Goal: Task Accomplishment & Management: Complete application form

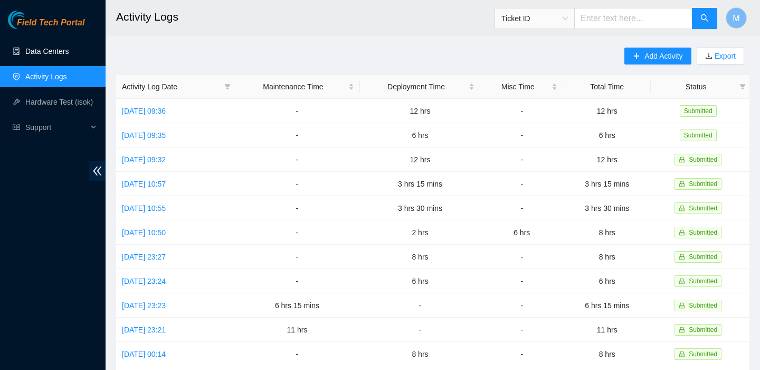
click at [48, 47] on link "Data Centers" at bounding box center [46, 51] width 43 height 8
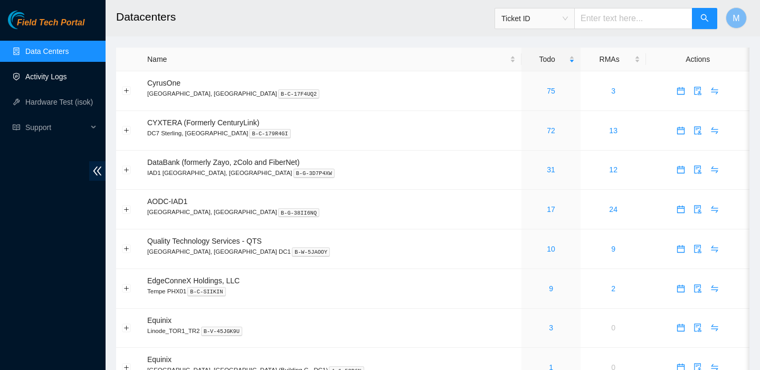
click at [25, 72] on link "Activity Logs" at bounding box center [46, 76] width 42 height 8
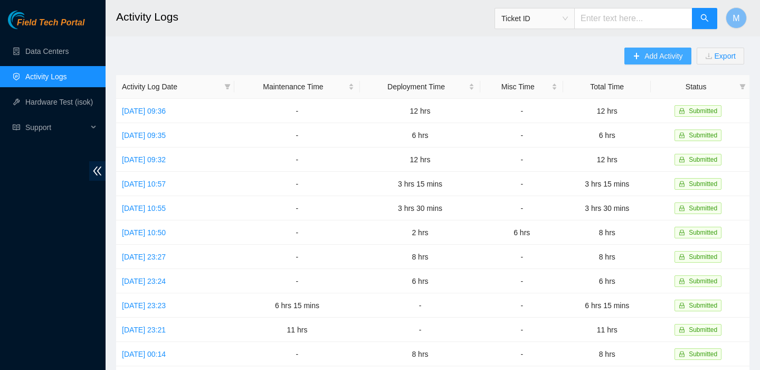
click at [652, 59] on span "Add Activity" at bounding box center [664, 56] width 38 height 12
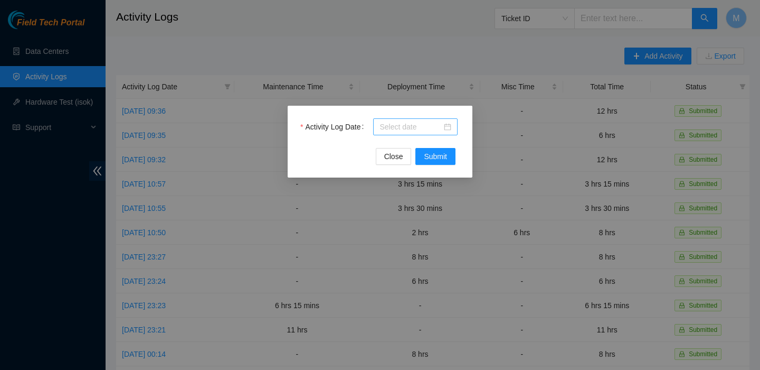
click at [409, 125] on input "Activity Log Date" at bounding box center [411, 127] width 62 height 12
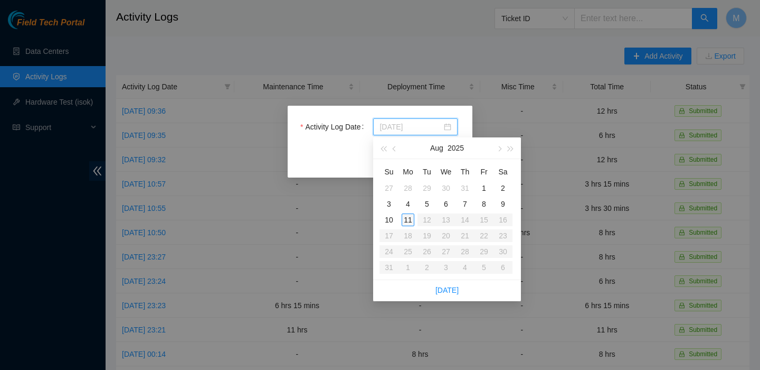
type input "[DATE]"
click at [410, 220] on div "11" at bounding box center [408, 219] width 13 height 13
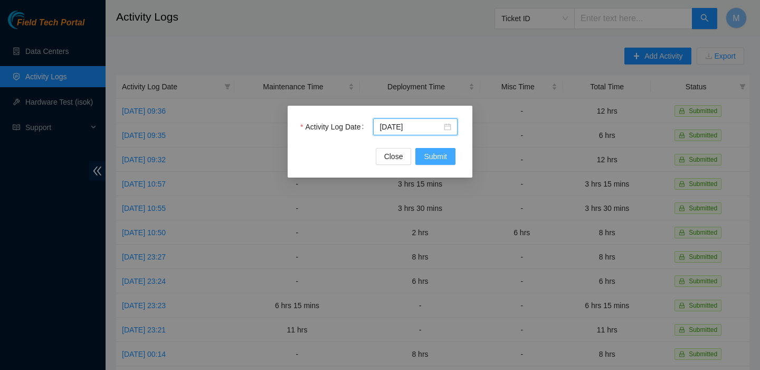
click at [434, 162] on span "Submit" at bounding box center [435, 156] width 23 height 12
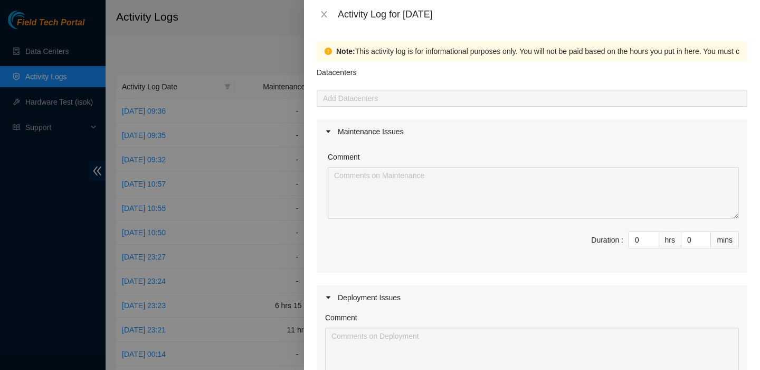
scroll to position [127, 0]
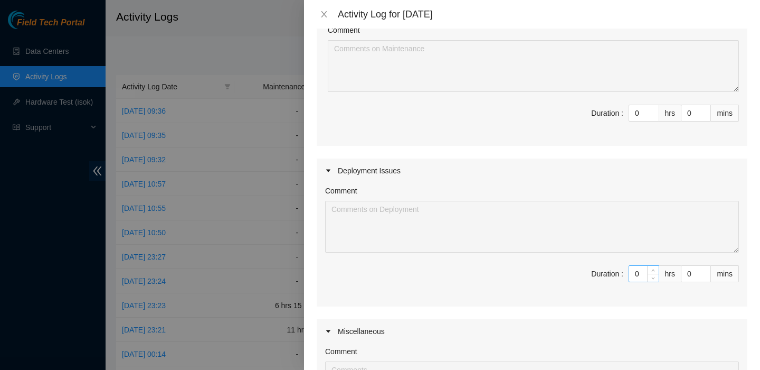
click at [638, 271] on input "0" at bounding box center [644, 274] width 30 height 16
type input "7"
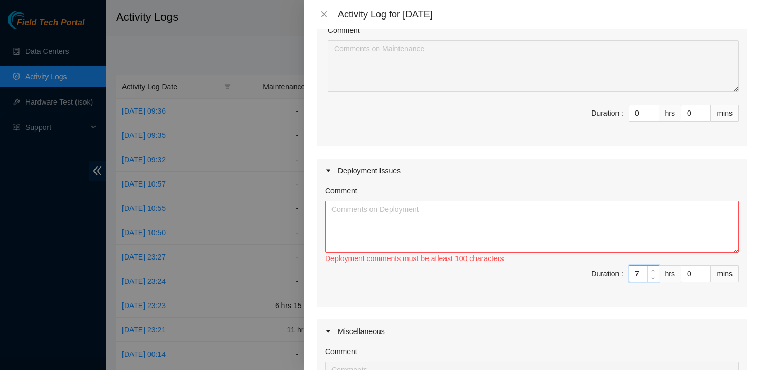
type input "7"
click at [556, 233] on textarea "Comment" at bounding box center [532, 227] width 414 height 52
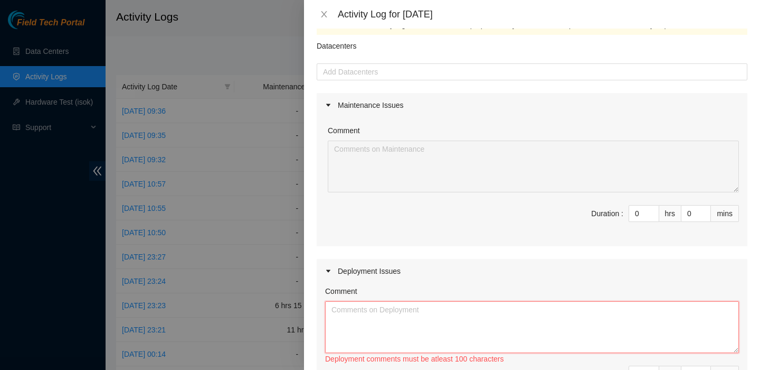
scroll to position [0, 0]
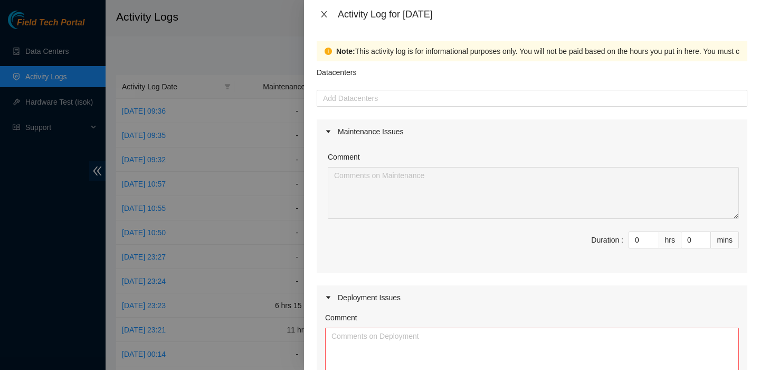
click at [322, 13] on icon "close" at bounding box center [324, 14] width 8 height 8
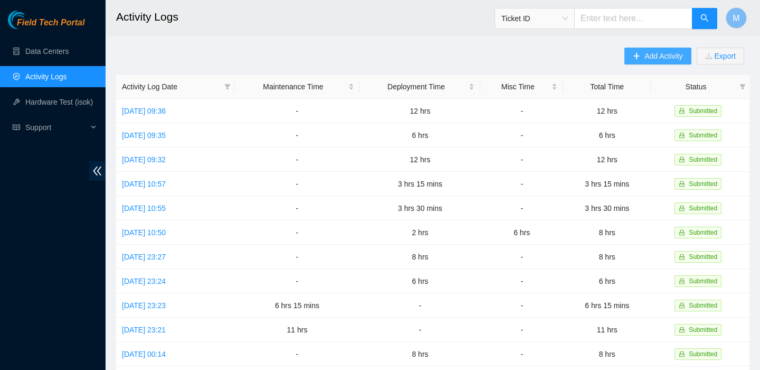
click at [658, 62] on button "Add Activity" at bounding box center [658, 56] width 67 height 17
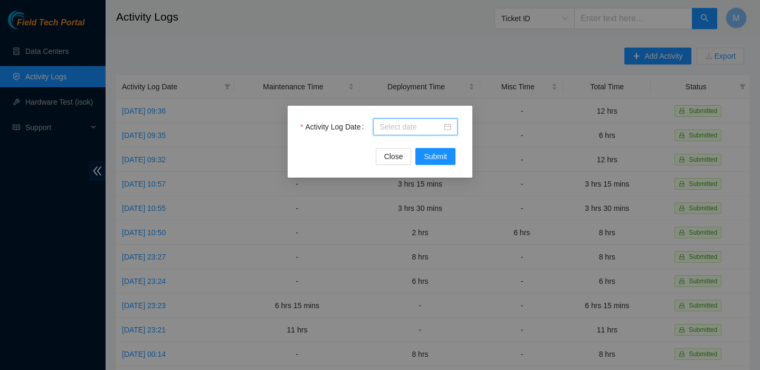
click at [437, 131] on input "Activity Log Date" at bounding box center [411, 127] width 62 height 12
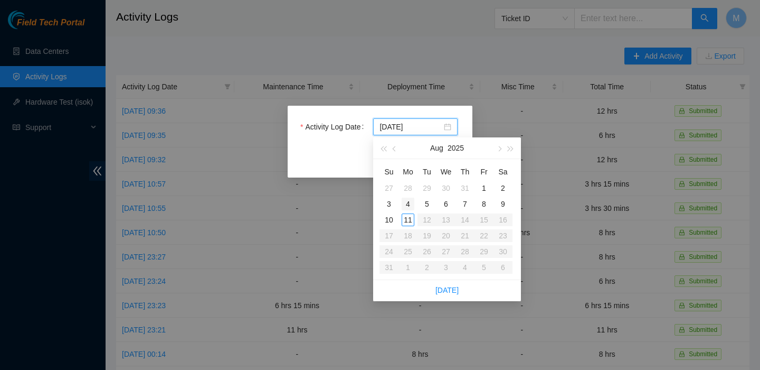
type input "[DATE]"
click at [406, 207] on div "4" at bounding box center [408, 203] width 13 height 13
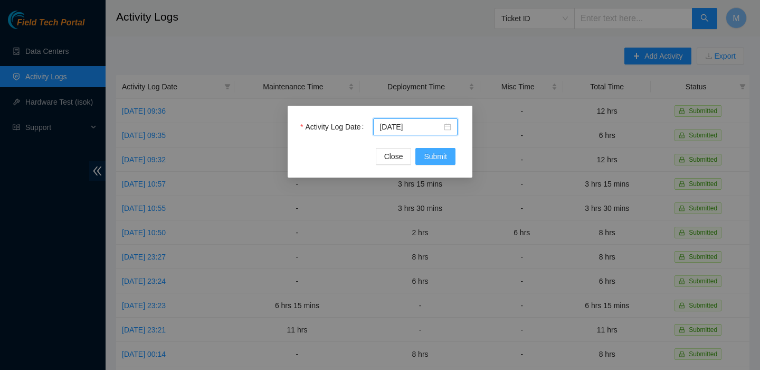
click at [436, 156] on span "Submit" at bounding box center [435, 156] width 23 height 12
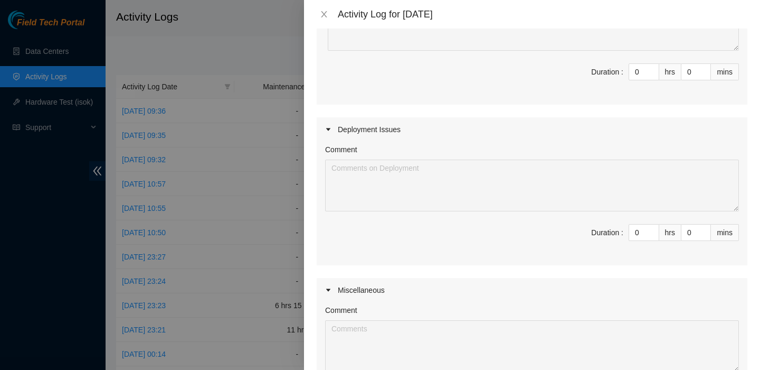
scroll to position [184, 0]
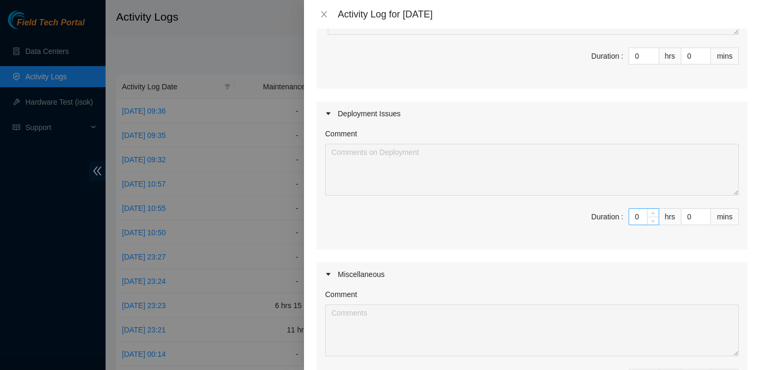
click at [641, 221] on input "0" at bounding box center [644, 217] width 30 height 16
type input "7"
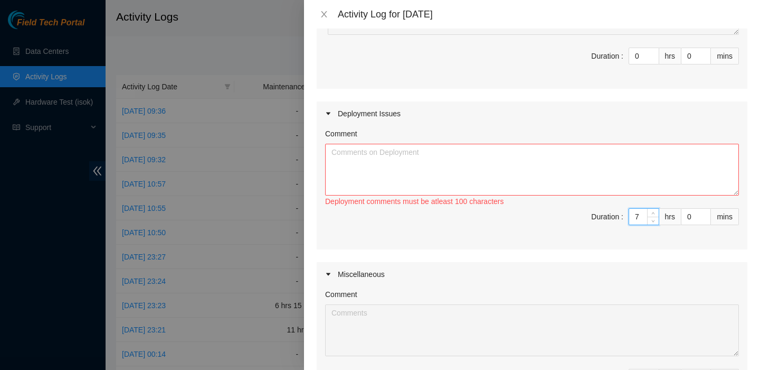
type input "7"
click at [489, 168] on textarea "Comment" at bounding box center [532, 170] width 414 height 52
paste textarea "DP83347 - FABRIC-IAD3: (v2 to v3 Large Upgrade) Pre-run New TOR to v3 Leaf Upli…"
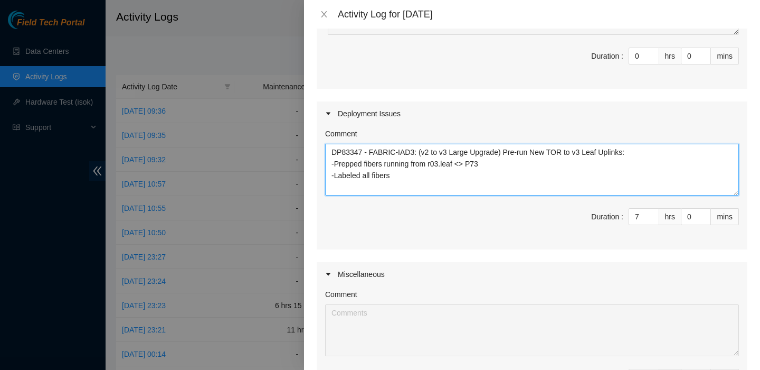
click at [471, 162] on textarea "DP83347 - FABRIC-IAD3: (v2 to v3 Large Upgrade) Pre-run New TOR to v3 Leaf Upli…" at bounding box center [532, 170] width 414 height 52
click at [363, 162] on textarea "DP83347 - FABRIC-IAD3: (v2 to v3 Large Upgrade) Pre-run New TOR to v3 Leaf Upli…" at bounding box center [532, 170] width 414 height 52
drag, startPoint x: 482, startPoint y: 190, endPoint x: 178, endPoint y: 125, distance: 310.3
click at [178, 125] on div "Activity Log for [DATE] Note: This activity log is for informational purposes o…" at bounding box center [380, 185] width 760 height 370
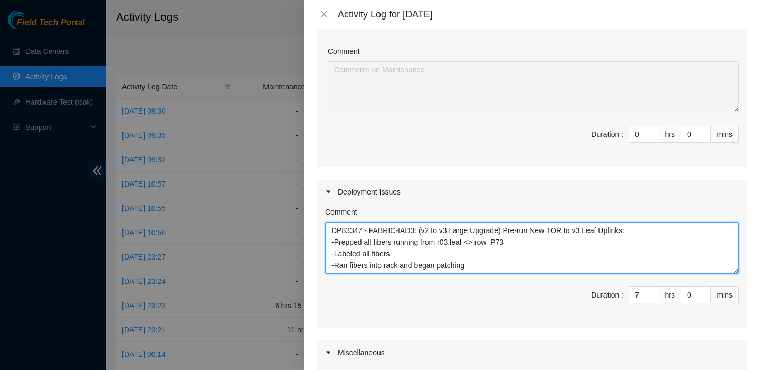
scroll to position [0, 0]
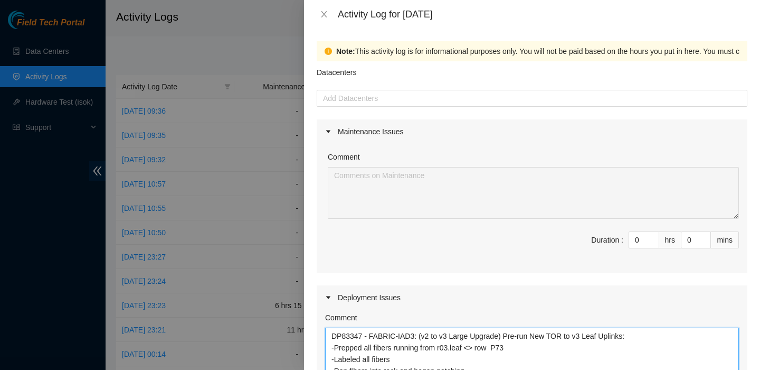
type textarea "DP83347 - FABRIC-IAD3: (v2 to v3 Large Upgrade) Pre-run New TOR to v3 Leaf Upli…"
click at [387, 107] on form "Datacenters Add Datacenters Maintenance Issues Comment Duration : 0 hrs 0 mins …" at bounding box center [532, 372] width 431 height 622
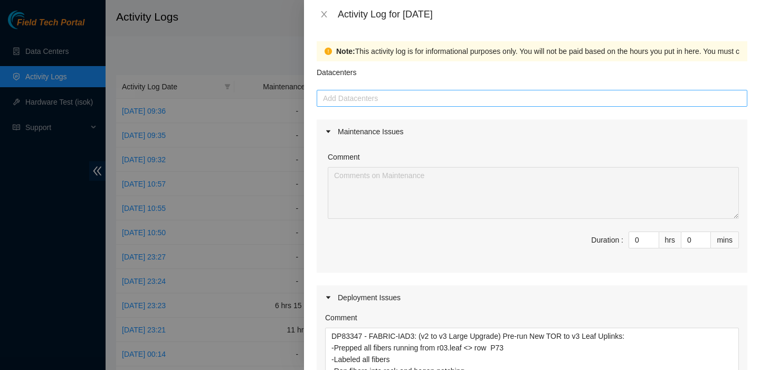
click at [386, 101] on div at bounding box center [532, 98] width 426 height 13
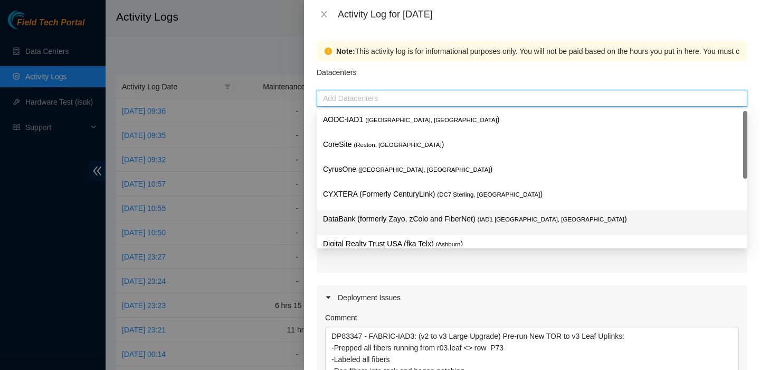
click at [376, 211] on div "DataBank (formerly Zayo, zColo and FiberNet) ( IAD1 [GEOGRAPHIC_DATA], [GEOGRAP…" at bounding box center [532, 222] width 431 height 25
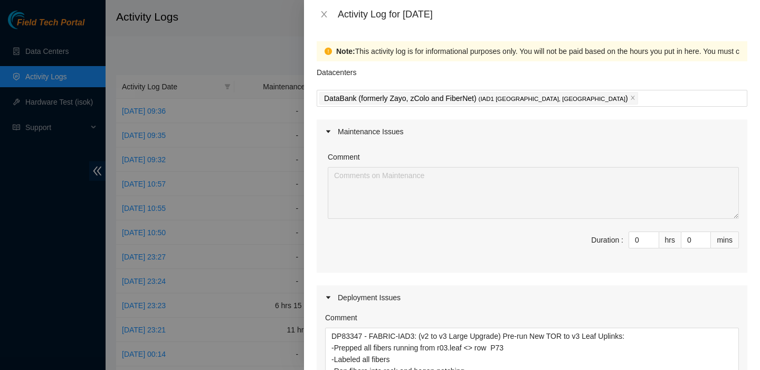
click at [416, 272] on div "Comment Duration : 0 hrs 0 mins" at bounding box center [532, 208] width 431 height 129
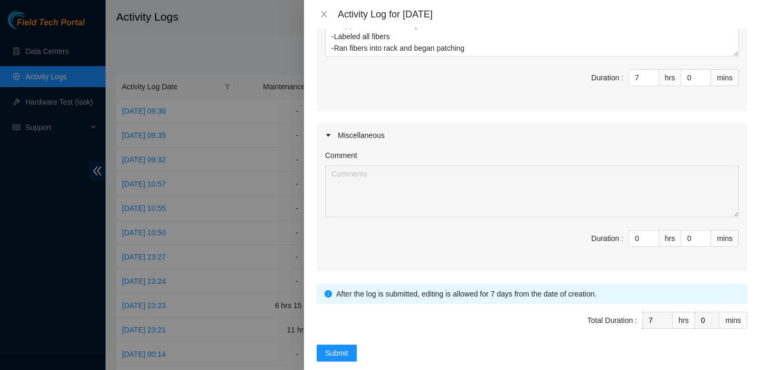
scroll to position [339, 0]
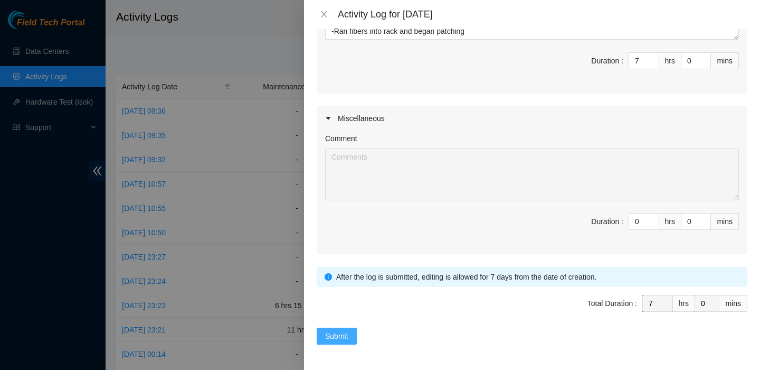
click at [331, 336] on span "Submit" at bounding box center [336, 336] width 23 height 12
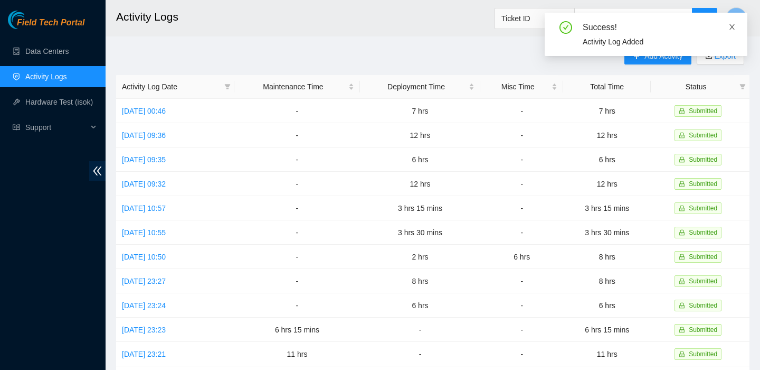
click at [733, 27] on icon "close" at bounding box center [732, 26] width 7 height 7
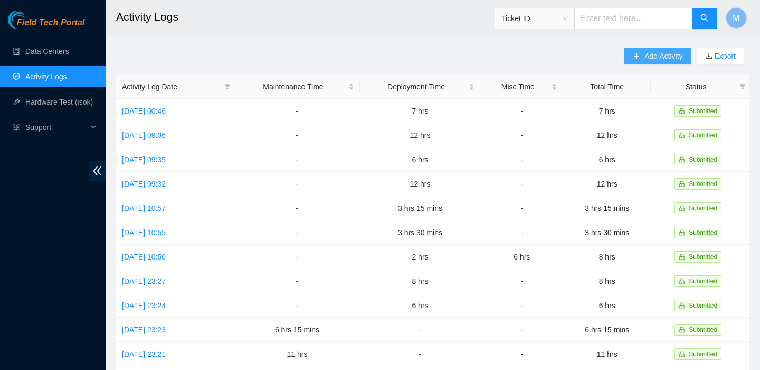
click at [666, 54] on span "Add Activity" at bounding box center [664, 56] width 38 height 12
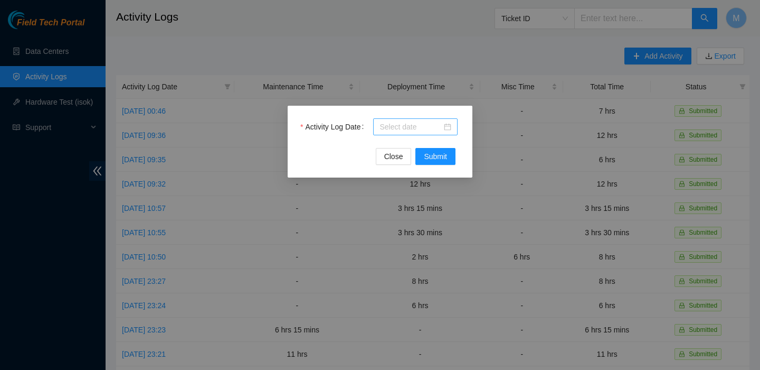
click at [422, 120] on div at bounding box center [415, 126] width 84 height 17
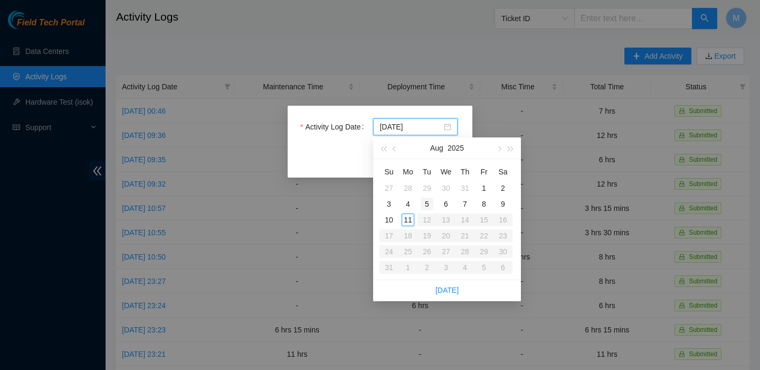
type input "2025-08-05"
click at [426, 207] on div "5" at bounding box center [427, 203] width 13 height 13
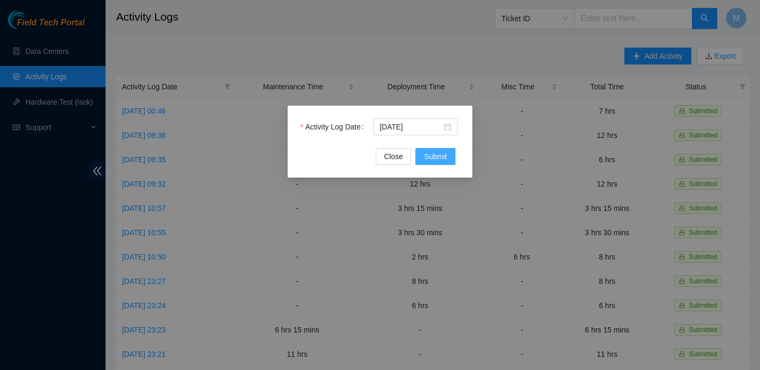
click at [438, 154] on span "Submit" at bounding box center [435, 156] width 23 height 12
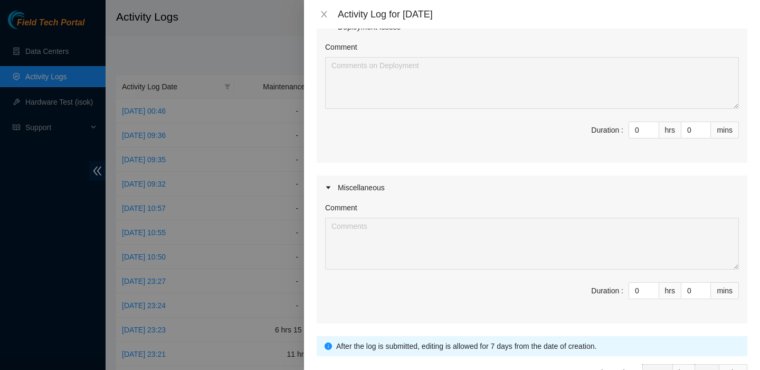
scroll to position [0, 0]
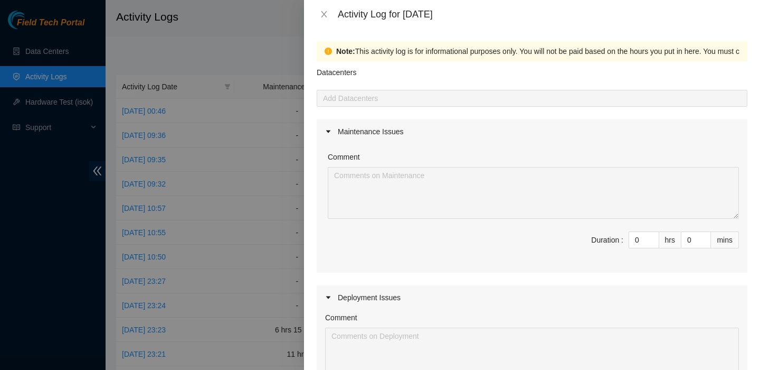
click at [319, 20] on div "Activity Log for 05-08-2025" at bounding box center [532, 14] width 431 height 12
click at [324, 16] on icon "close" at bounding box center [324, 14] width 8 height 8
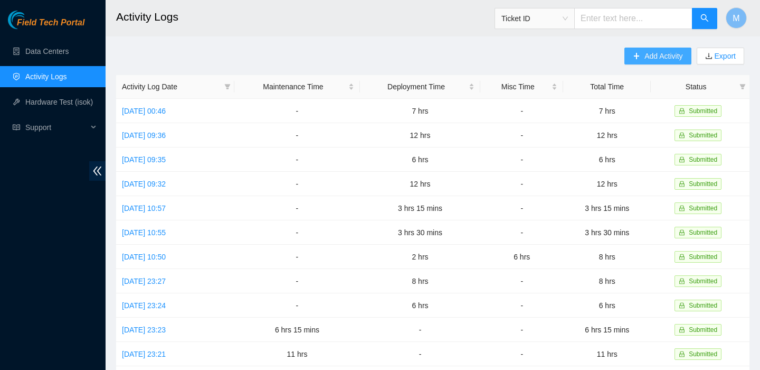
click at [655, 56] on span "Add Activity" at bounding box center [664, 56] width 38 height 12
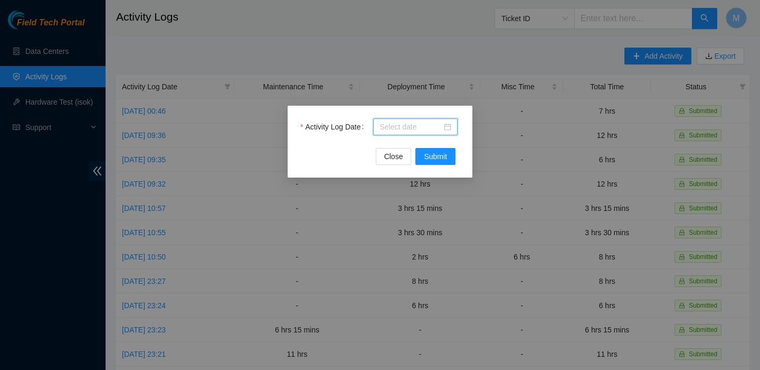
click at [432, 126] on input "Activity Log Date" at bounding box center [411, 127] width 62 height 12
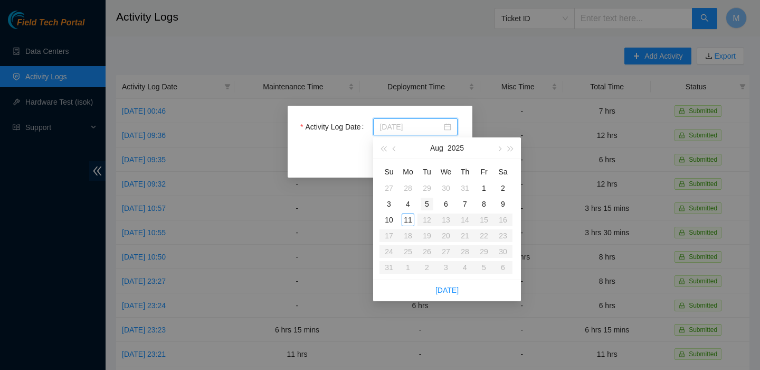
type input "2025-08-05"
click at [424, 201] on div "5" at bounding box center [427, 203] width 13 height 13
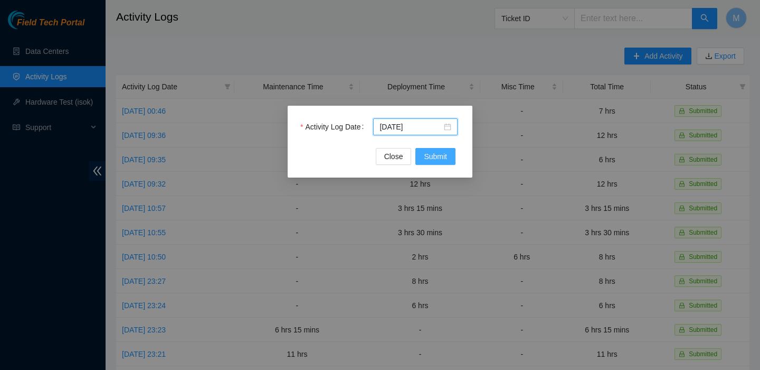
click at [436, 157] on span "Submit" at bounding box center [435, 156] width 23 height 12
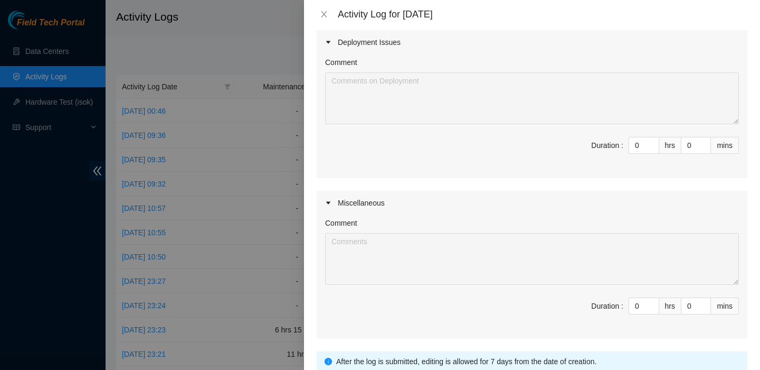
scroll to position [253, 0]
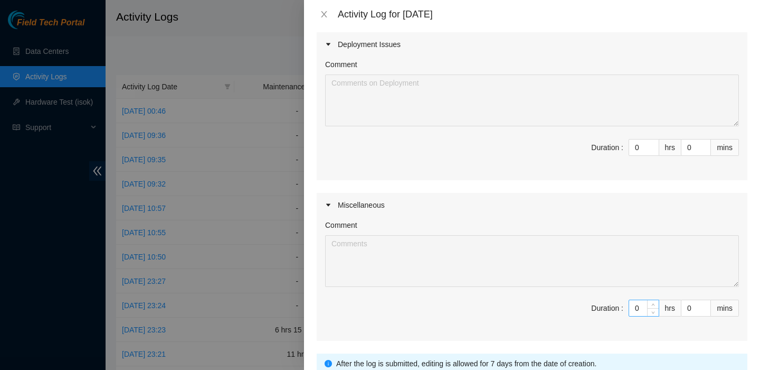
click at [641, 307] on input "0" at bounding box center [644, 308] width 30 height 16
type input "1"
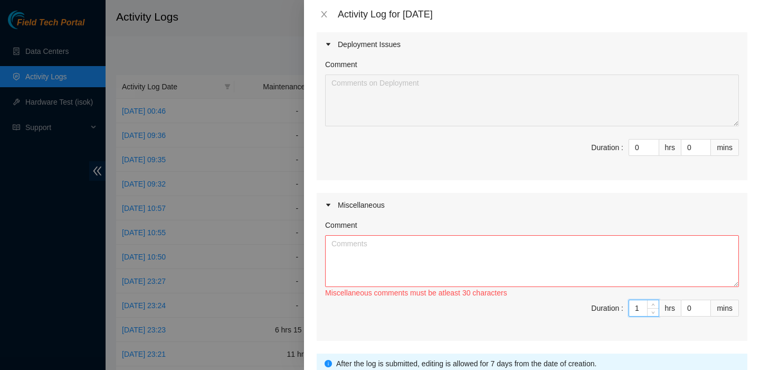
type input "1"
click at [570, 275] on textarea "Comment" at bounding box center [532, 261] width 414 height 52
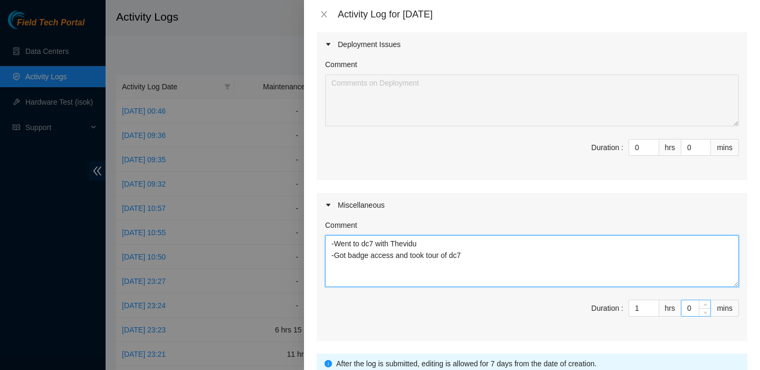
type textarea "-Went to dc7 with Thevidu -Got badge access and took tour of dc7"
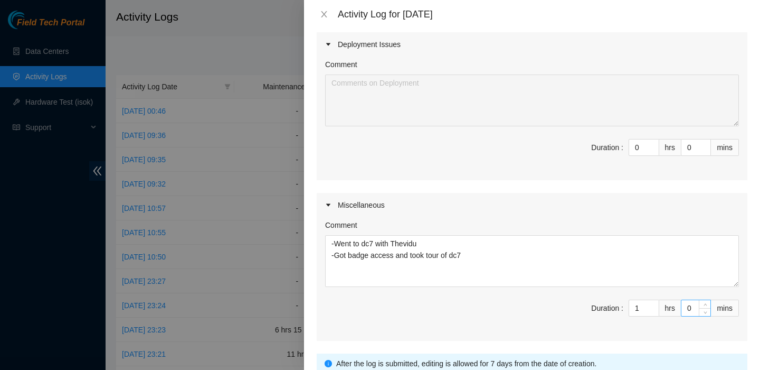
click at [690, 306] on input "0" at bounding box center [696, 308] width 29 height 16
type input "30"
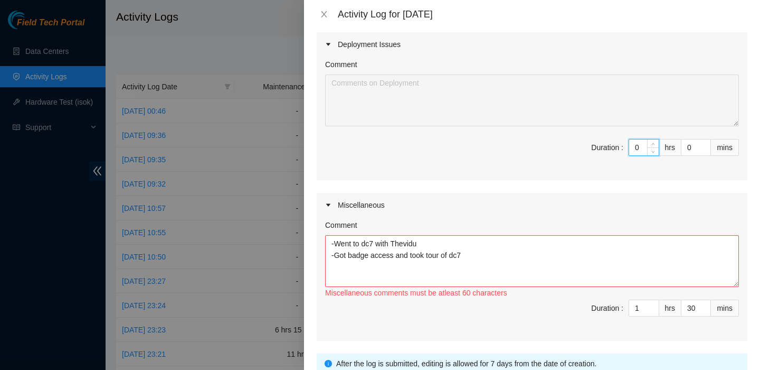
click at [637, 148] on input "0" at bounding box center [644, 147] width 30 height 16
type input "9"
type input "10"
type input "9"
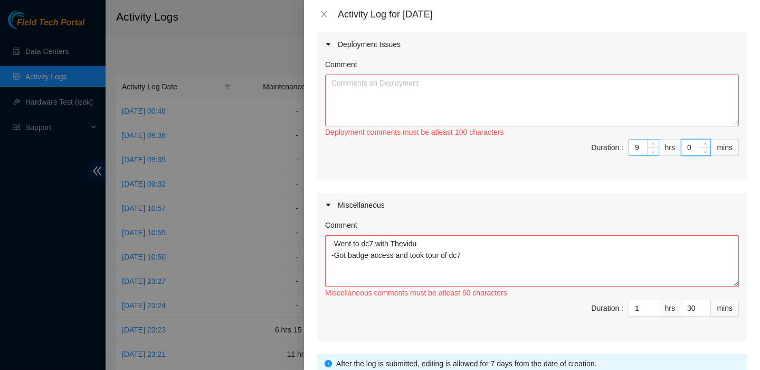
type input "3"
type input "33"
type input "39"
type input "11"
type input "9"
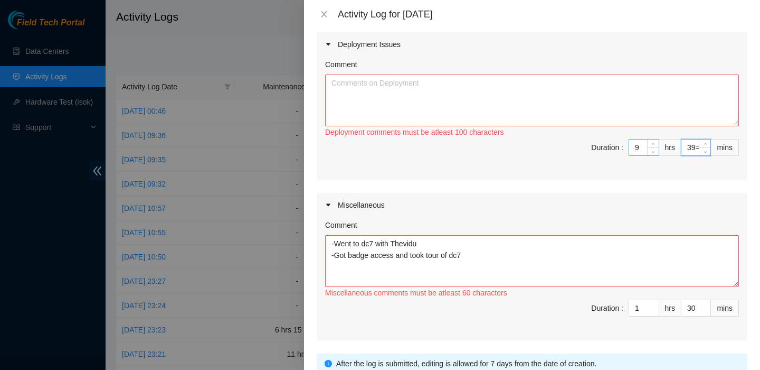
scroll to position [0, 0]
type input "3"
type input "10"
type input "33"
type input "30"
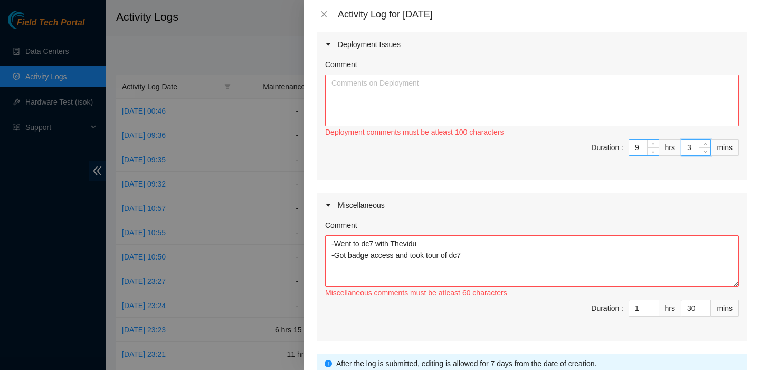
type input "11"
type input "0"
type input "30"
click at [495, 105] on textarea "Comment" at bounding box center [532, 100] width 414 height 52
paste textarea "-Started racking and patching more machines -Noticed on SS that there wasn't en…"
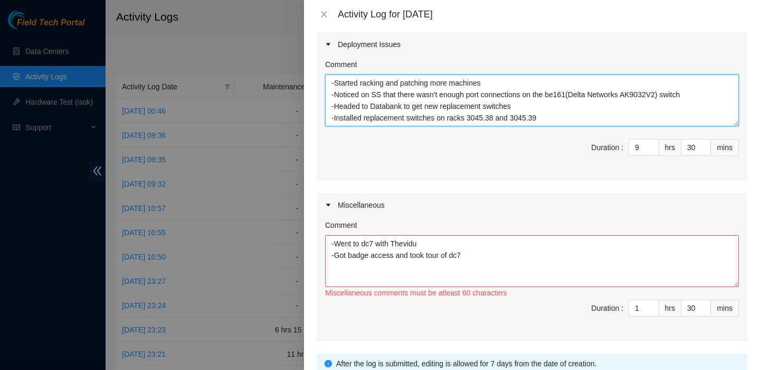
click at [335, 86] on textarea "-Started racking and patching more machines -Noticed on SS that there wasn't en…" at bounding box center [532, 100] width 414 height 52
paste textarea "[nie-field-iad]DP81495 - @CYRUSONE - B-W-10BZ3LZ - FABRIC-IAD2: Add New ESSL Re…"
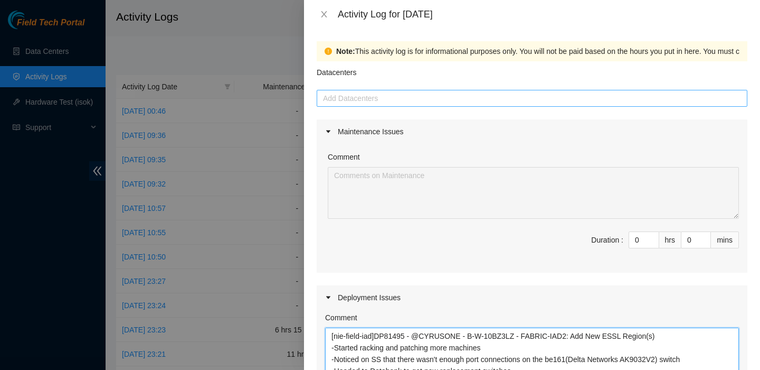
click at [393, 102] on div at bounding box center [532, 98] width 426 height 13
type textarea "[nie-field-iad]DP81495 - @CYRUSONE - B-W-10BZ3LZ - FABRIC-IAD2: Add New ESSL Re…"
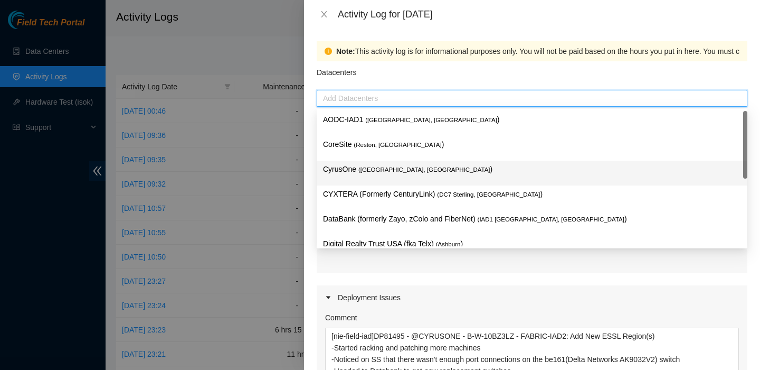
click at [393, 168] on span "( Sterling, VA" at bounding box center [424, 169] width 132 height 6
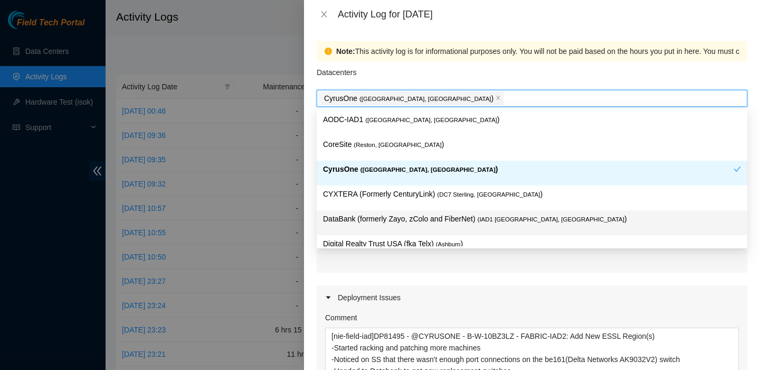
click at [391, 220] on p "DataBank (formerly Zayo, zColo and FiberNet) ( IAD1 Ashburn, VA )" at bounding box center [532, 219] width 418 height 12
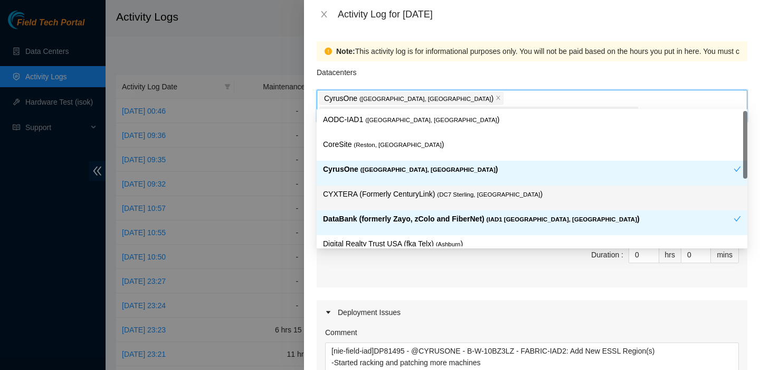
click at [392, 199] on p "CYXTERA (Formerly CenturyLink) ( DC7 Sterling, VA )" at bounding box center [532, 194] width 418 height 12
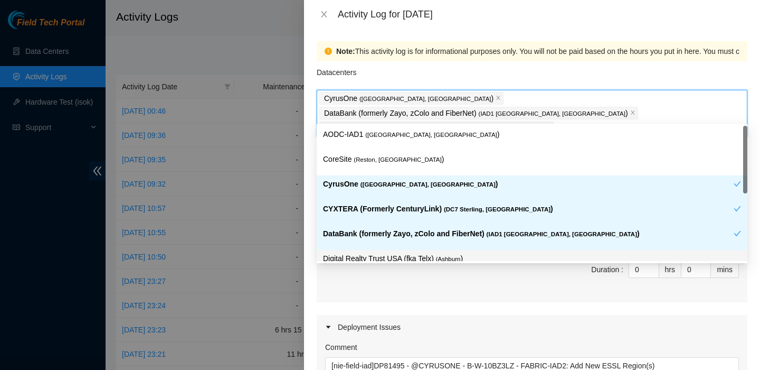
click at [303, 284] on div at bounding box center [380, 185] width 760 height 370
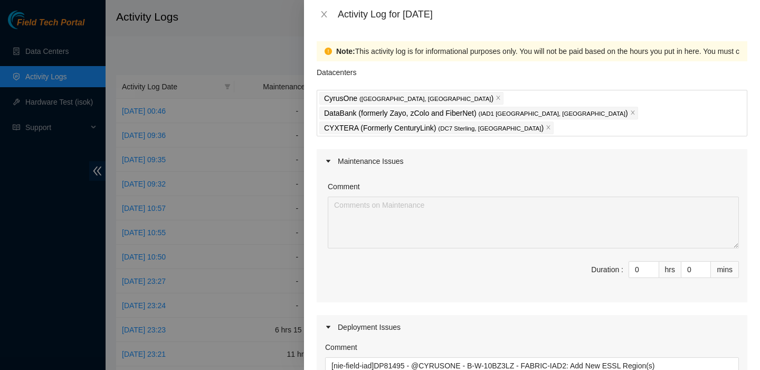
scroll to position [354, 0]
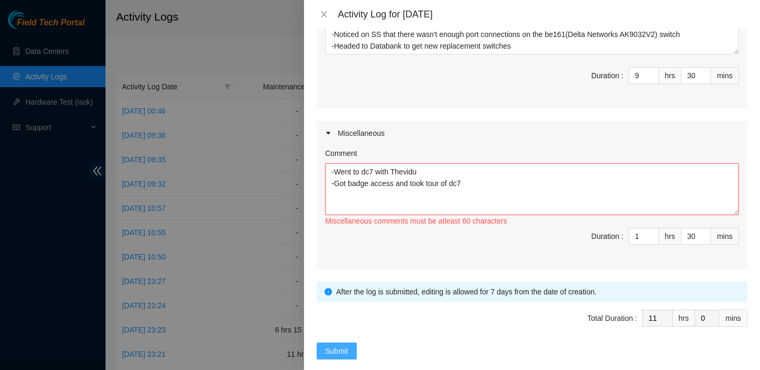
click at [346, 345] on span "Submit" at bounding box center [336, 351] width 23 height 12
click at [417, 176] on textarea "-Went to dc7 with Thevidu -Got badge access and took tour of dc7" at bounding box center [532, 189] width 414 height 52
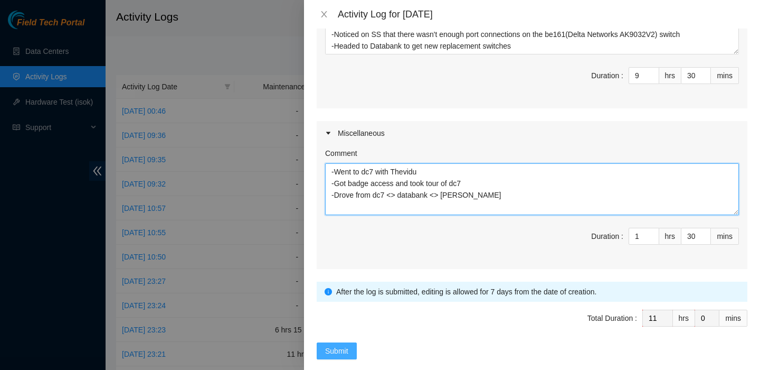
type textarea "-Went to dc7 with Thevidu -Got badge access and took tour of dc7 -Drove from dc…"
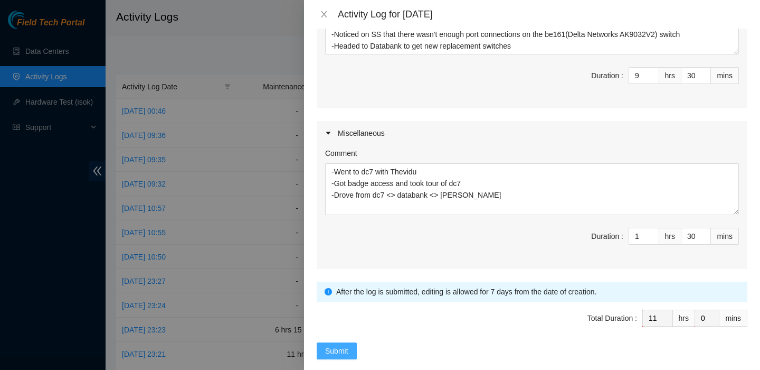
click at [338, 342] on button "Submit" at bounding box center [337, 350] width 40 height 17
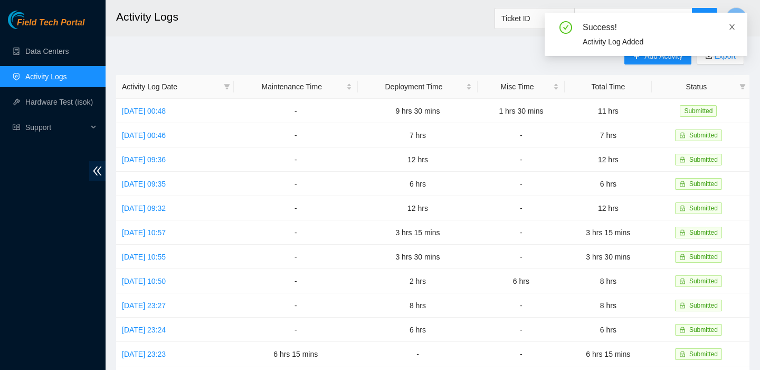
click at [731, 26] on icon "close" at bounding box center [732, 26] width 7 height 7
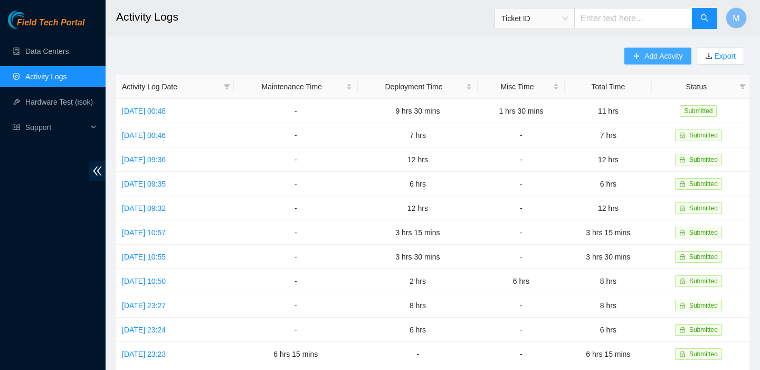
click at [659, 55] on span "Add Activity" at bounding box center [664, 56] width 38 height 12
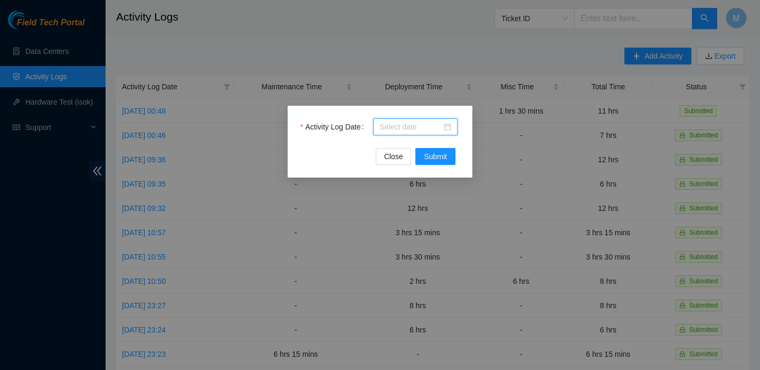
click at [418, 131] on input "Activity Log Date" at bounding box center [411, 127] width 62 height 12
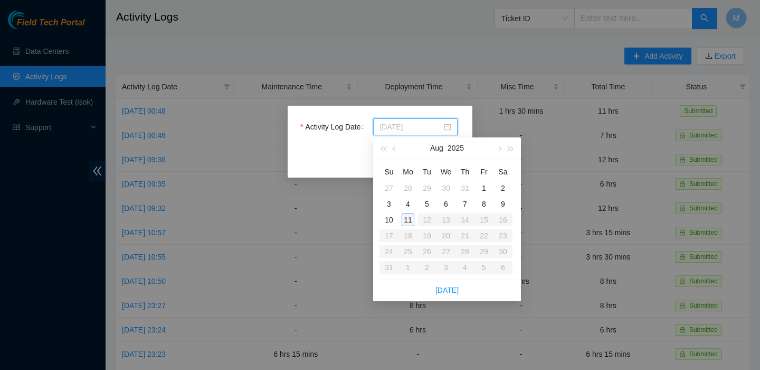
type input "2025-08-05"
type input "2025-08-10"
click at [391, 221] on div "10" at bounding box center [389, 219] width 13 height 13
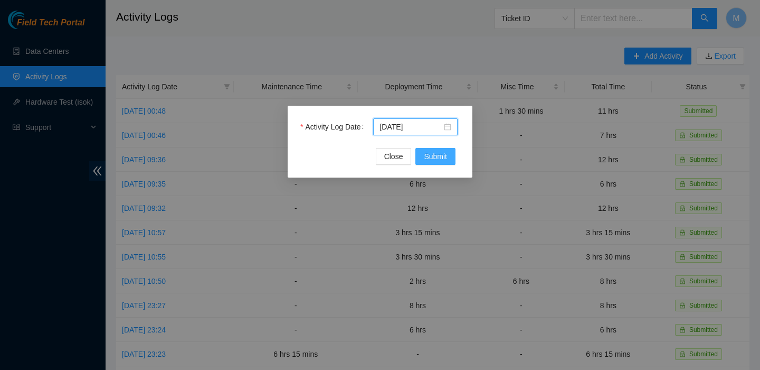
click at [427, 156] on span "Submit" at bounding box center [435, 156] width 23 height 12
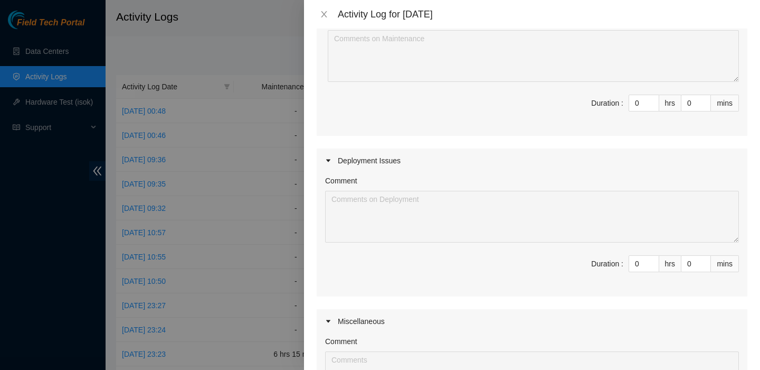
scroll to position [157, 0]
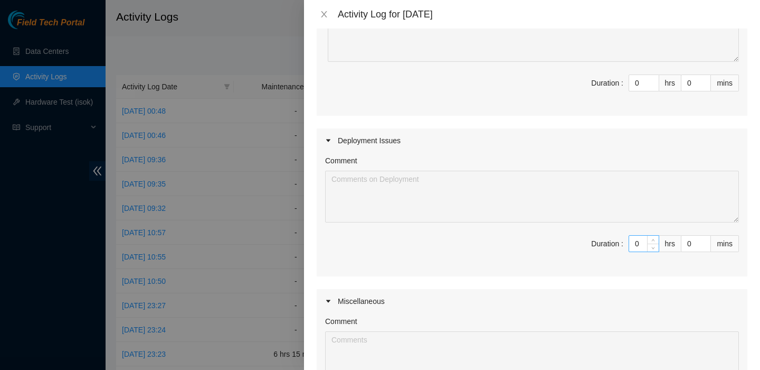
click at [635, 238] on input "0" at bounding box center [644, 243] width 30 height 16
type input "7"
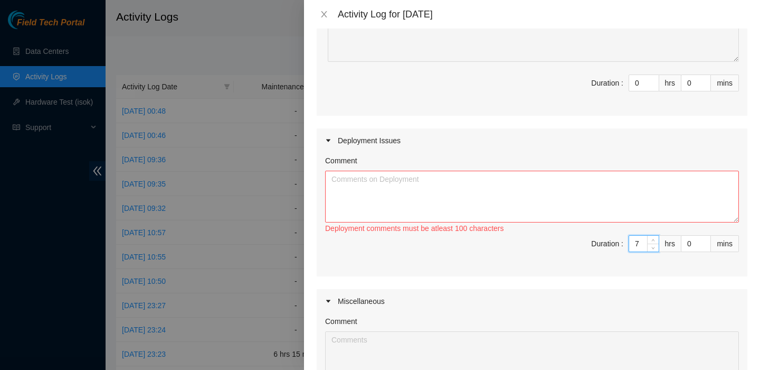
type input "7"
click at [432, 181] on textarea "Comment" at bounding box center [532, 197] width 414 height 52
paste textarea "DP83347 - FABRIC-IAD3: (v2 to v3 Large Upgrade) Pre-run New TOR to v3 Leaf Upli…"
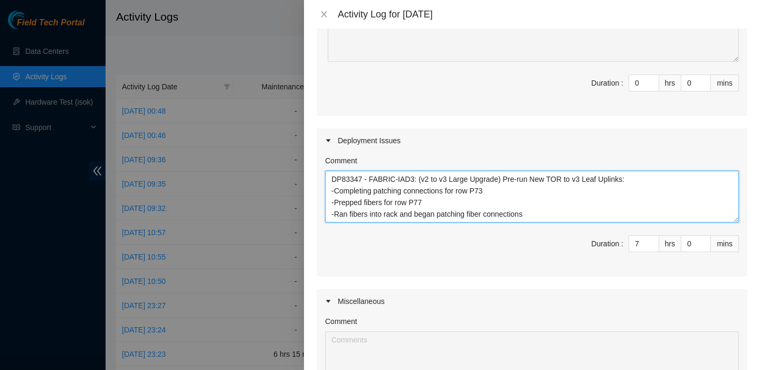
scroll to position [0, 0]
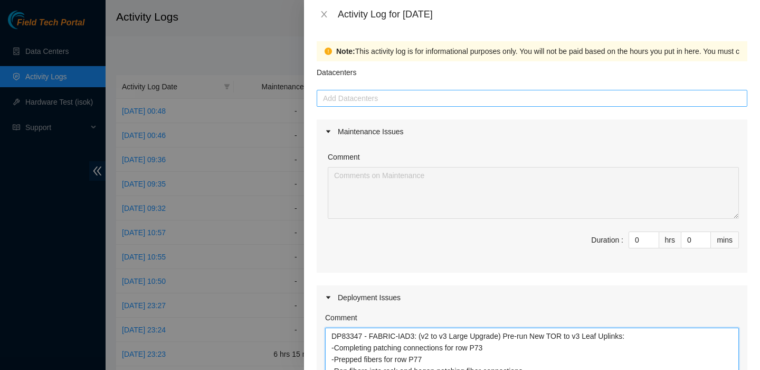
click at [398, 97] on div at bounding box center [532, 98] width 426 height 13
type textarea "DP83347 - FABRIC-IAD3: (v2 to v3 Large Upgrade) Pre-run New TOR to v3 Leaf Upli…"
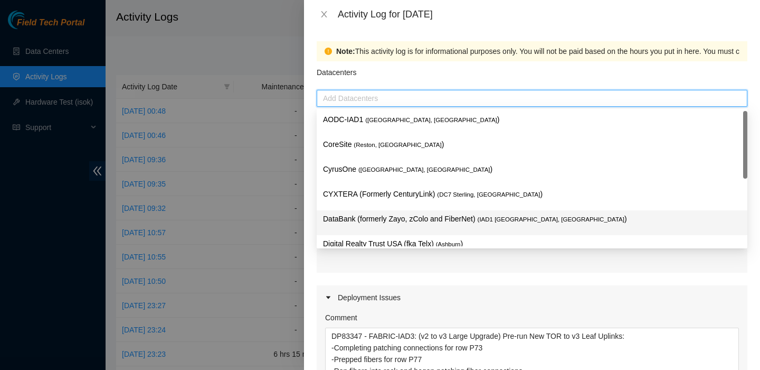
click at [382, 221] on p "DataBank (formerly Zayo, zColo and FiberNet) ( IAD1 Ashburn, VA )" at bounding box center [532, 219] width 418 height 12
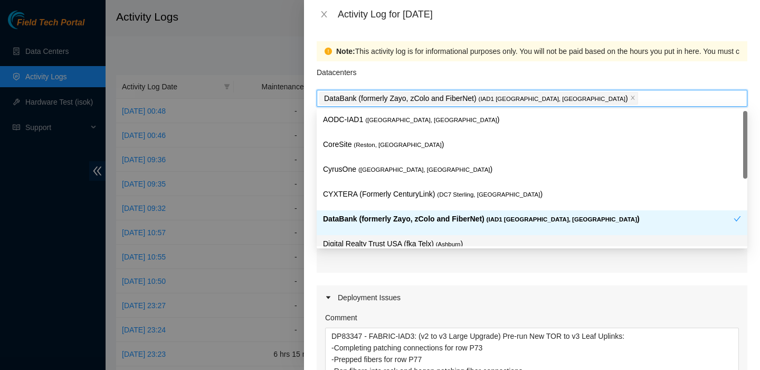
click at [378, 284] on div "Maintenance Issues Comment Duration : 0 hrs 0 mins Deployment Issues Comment DP…" at bounding box center [532, 356] width 431 height 474
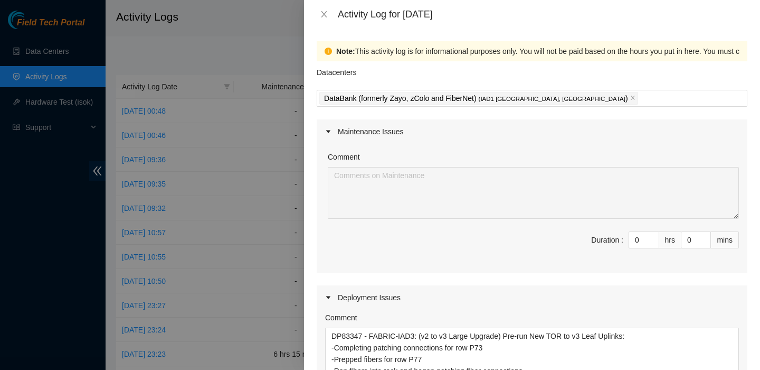
scroll to position [339, 0]
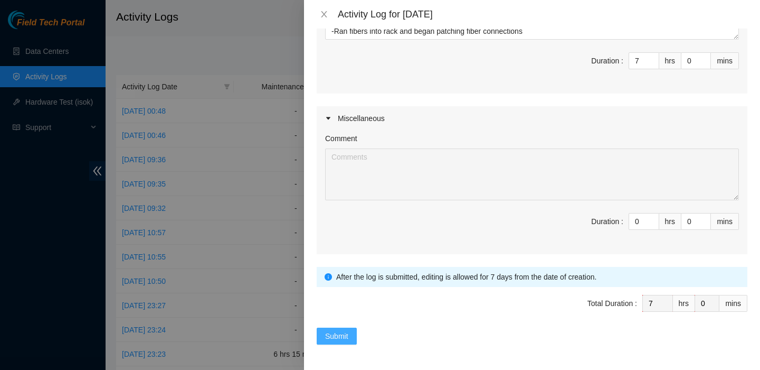
click at [342, 334] on span "Submit" at bounding box center [336, 336] width 23 height 12
